Goal: Information Seeking & Learning: Find specific fact

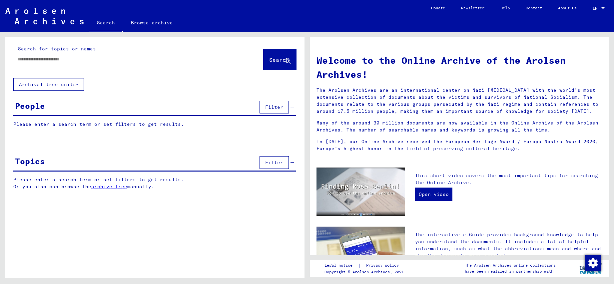
click at [69, 58] on input "text" at bounding box center [130, 59] width 226 height 7
type input "**********"
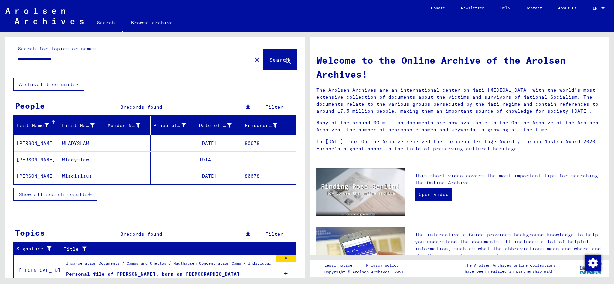
click at [68, 159] on mat-cell "Wladyslaw" at bounding box center [82, 159] width 46 height 16
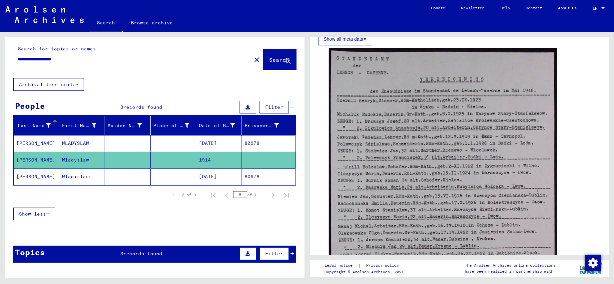
scroll to position [174, 0]
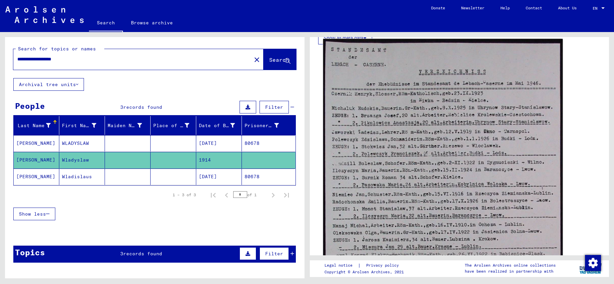
click at [442, 171] on img at bounding box center [443, 209] width 240 height 340
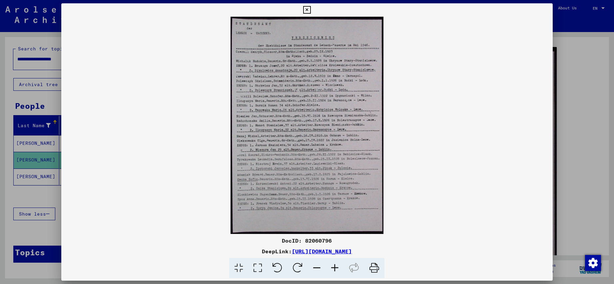
click at [334, 265] on icon at bounding box center [335, 268] width 18 height 20
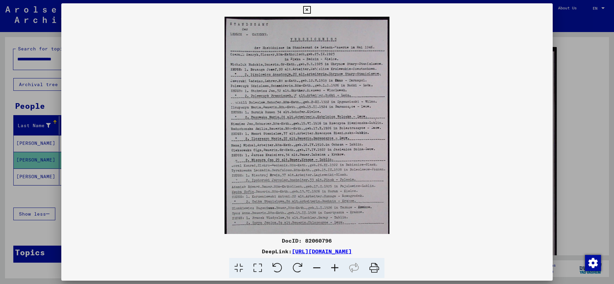
click at [334, 265] on icon at bounding box center [335, 268] width 18 height 20
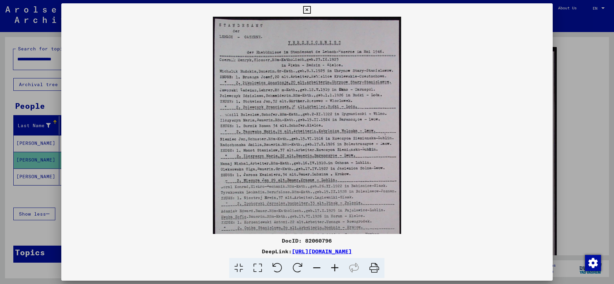
click at [334, 265] on icon at bounding box center [335, 268] width 18 height 20
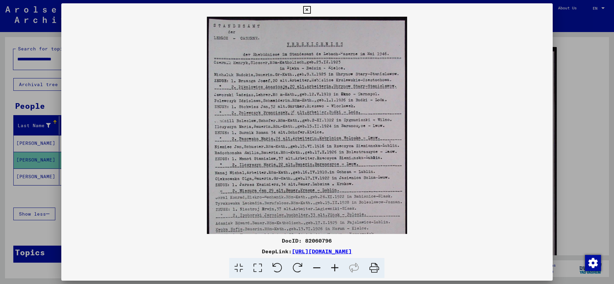
click at [334, 265] on icon at bounding box center [335, 268] width 18 height 20
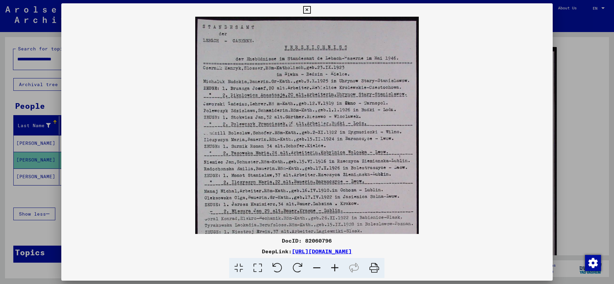
click at [334, 265] on icon at bounding box center [335, 268] width 18 height 20
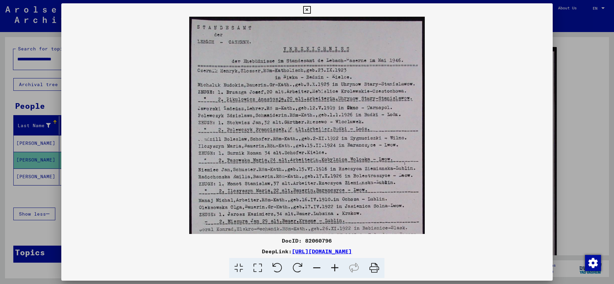
click at [334, 265] on icon at bounding box center [335, 268] width 18 height 20
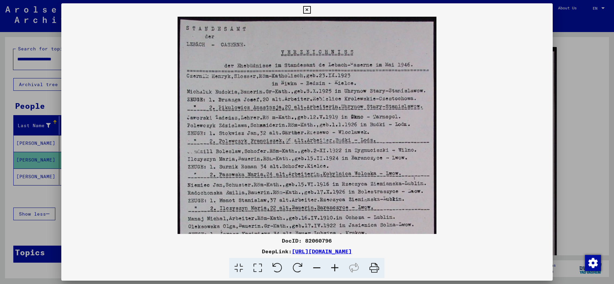
click at [334, 265] on icon at bounding box center [335, 268] width 18 height 20
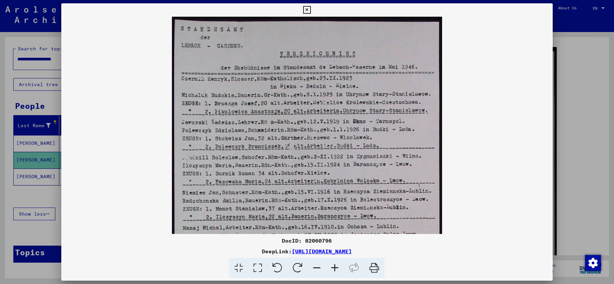
click at [334, 265] on icon at bounding box center [335, 268] width 18 height 20
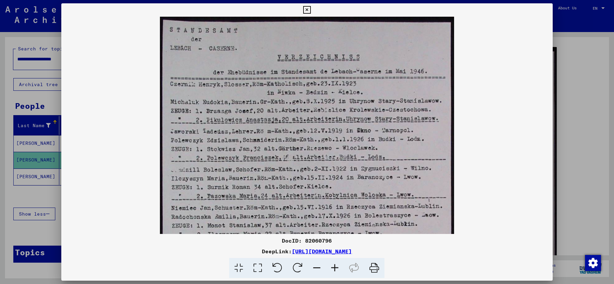
click at [334, 265] on icon at bounding box center [335, 268] width 18 height 20
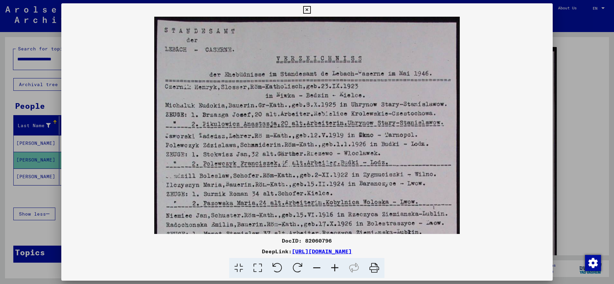
click at [334, 265] on icon at bounding box center [335, 268] width 18 height 20
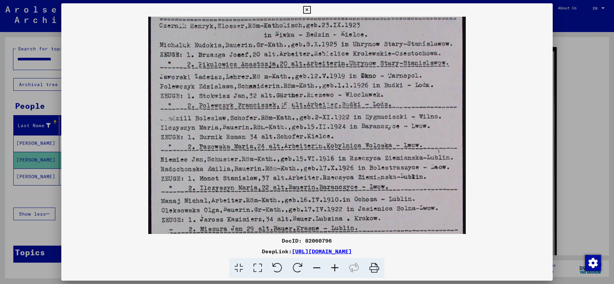
drag, startPoint x: 382, startPoint y: 191, endPoint x: 382, endPoint y: 121, distance: 70.0
click at [382, 121] on img at bounding box center [307, 178] width 318 height 450
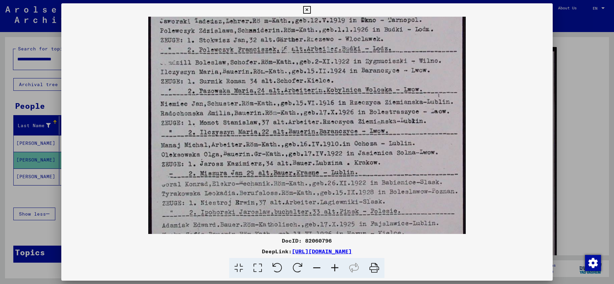
drag, startPoint x: 400, startPoint y: 144, endPoint x: 396, endPoint y: 83, distance: 61.8
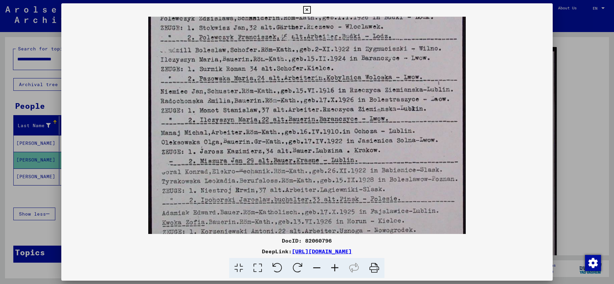
click at [396, 83] on img at bounding box center [307, 110] width 318 height 450
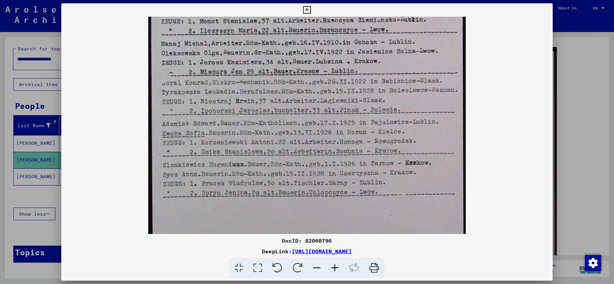
drag, startPoint x: 395, startPoint y: 163, endPoint x: 397, endPoint y: 73, distance: 89.4
click at [397, 73] on img at bounding box center [307, 21] width 318 height 450
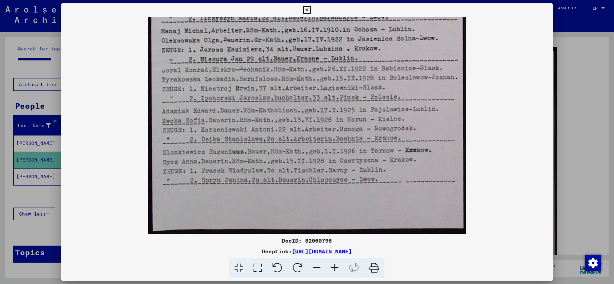
drag, startPoint x: 394, startPoint y: 143, endPoint x: 403, endPoint y: 72, distance: 71.2
click at [403, 72] on img at bounding box center [307, 8] width 318 height 450
click at [311, 6] on icon at bounding box center [307, 10] width 8 height 8
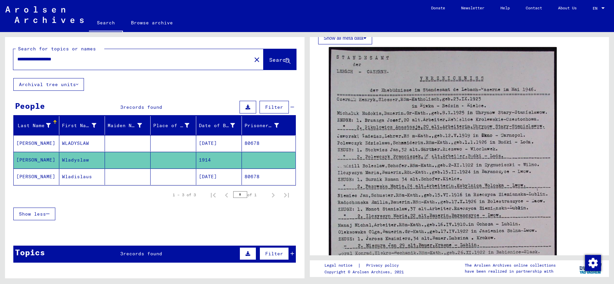
click at [209, 142] on mat-cell "[DATE]" at bounding box center [219, 143] width 46 height 16
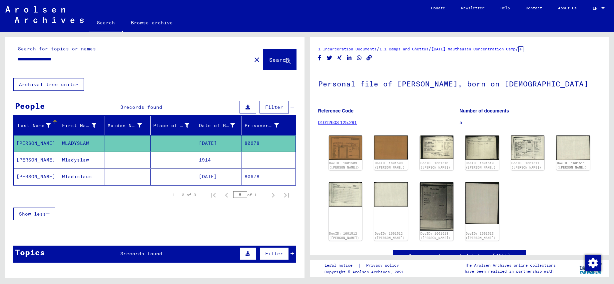
click at [213, 174] on mat-cell "[DATE]" at bounding box center [219, 176] width 46 height 16
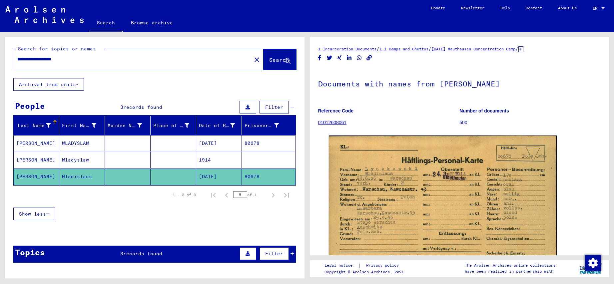
click at [211, 145] on mat-cell "[DATE]" at bounding box center [219, 143] width 46 height 16
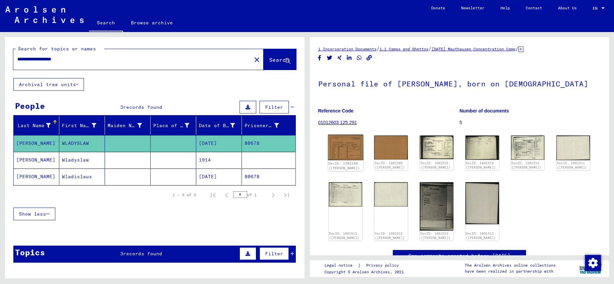
click at [348, 157] on img at bounding box center [345, 148] width 35 height 26
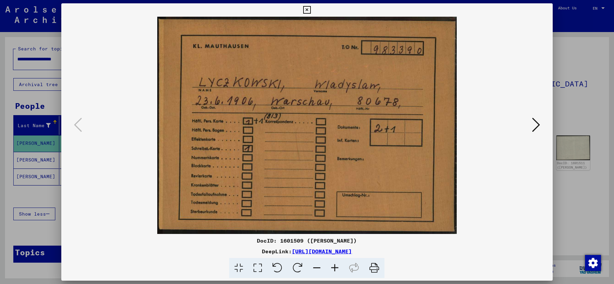
click at [311, 10] on icon at bounding box center [307, 10] width 8 height 8
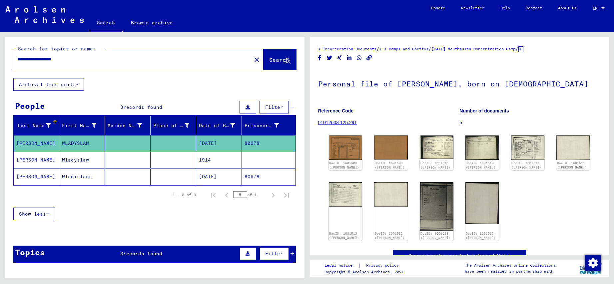
click at [215, 61] on input "**********" at bounding box center [132, 59] width 230 height 7
type input "**********"
